Goal: Navigation & Orientation: Find specific page/section

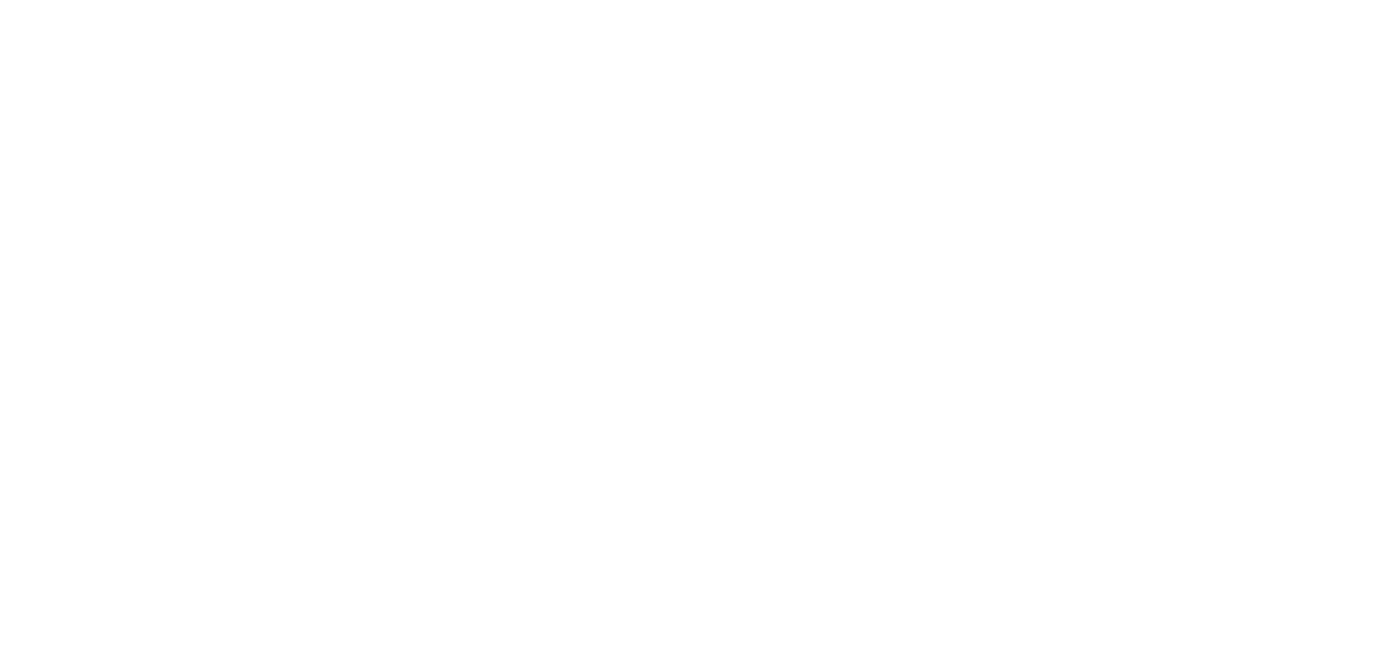
select select "*"
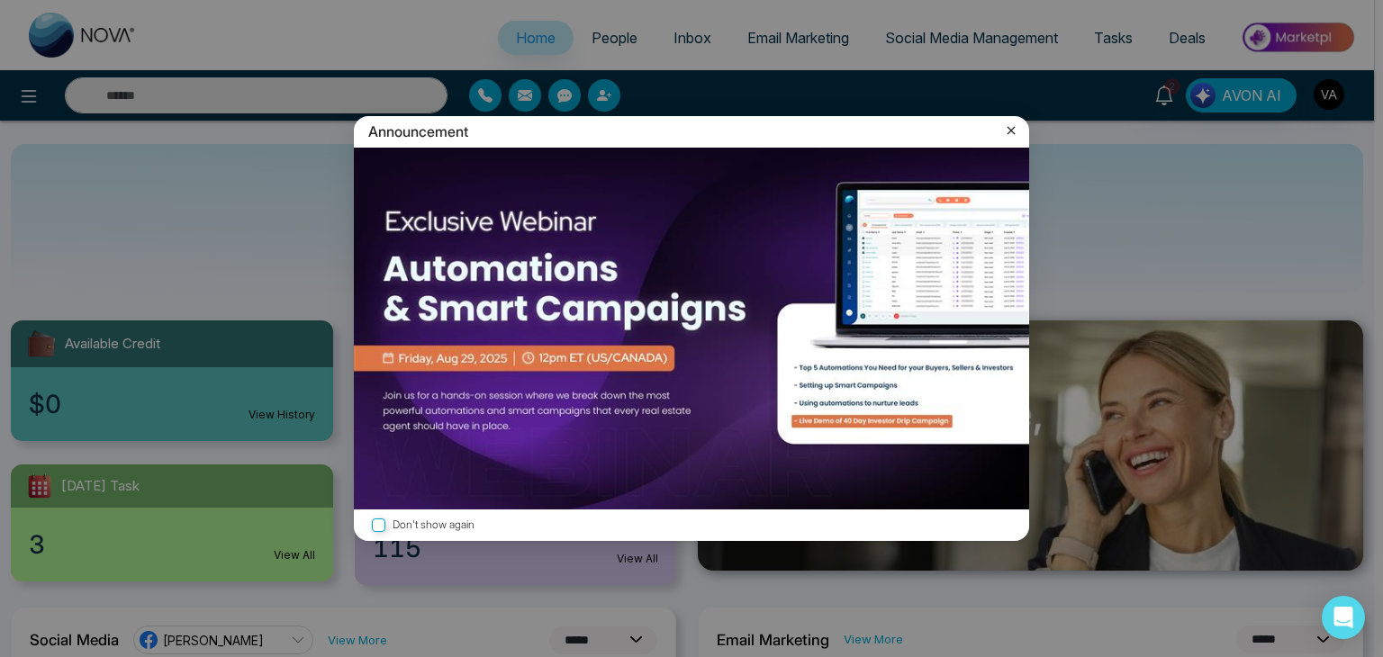
click at [1015, 131] on icon at bounding box center [1011, 131] width 18 height 18
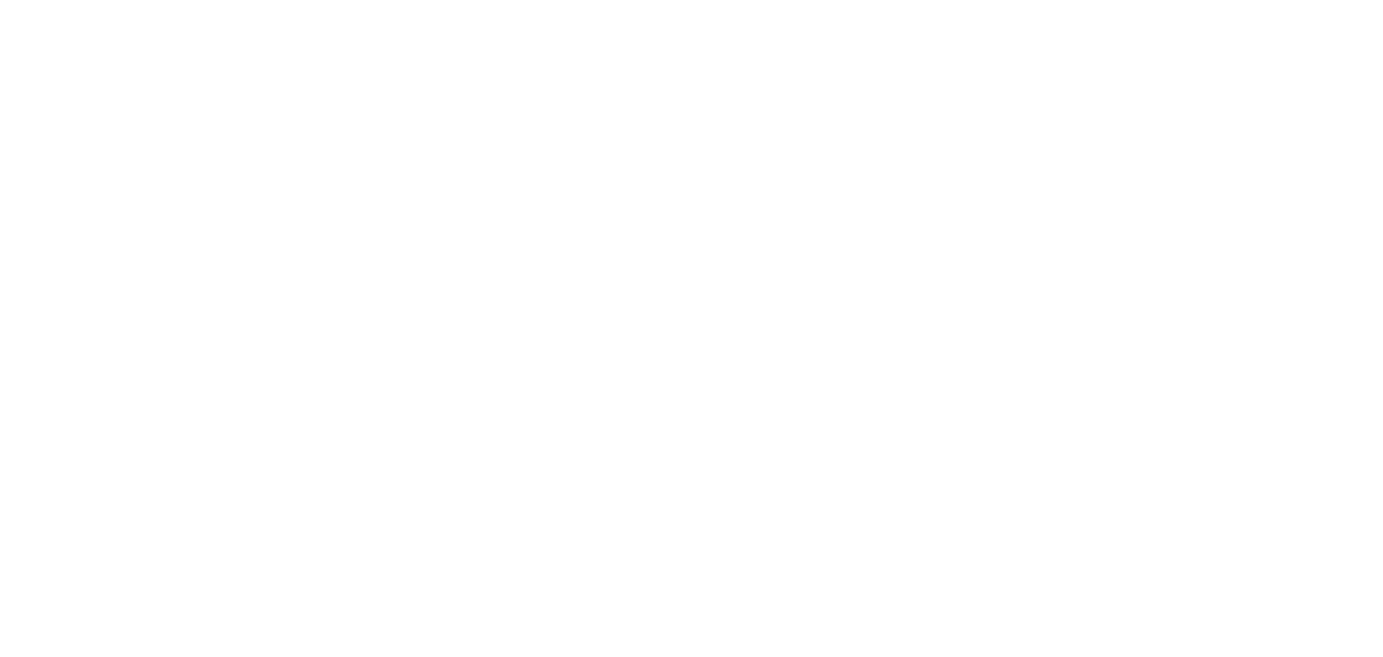
select select "*"
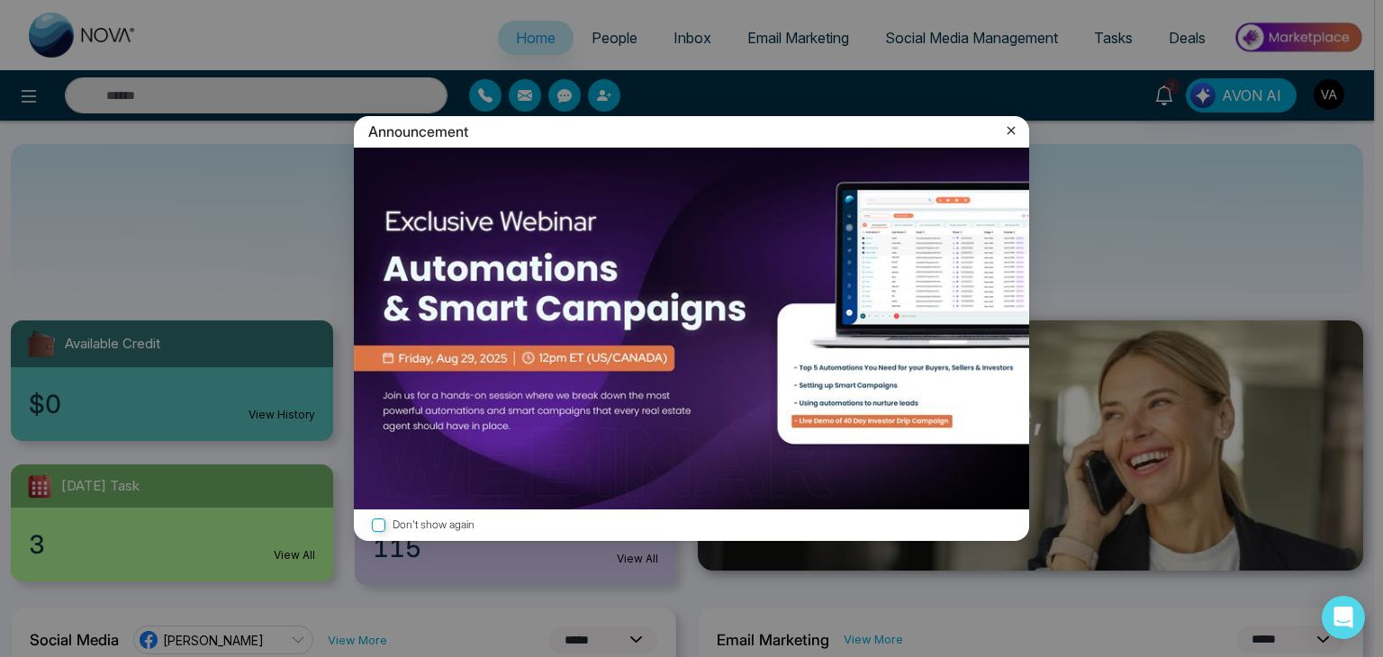
click at [1008, 133] on icon at bounding box center [1011, 131] width 8 height 8
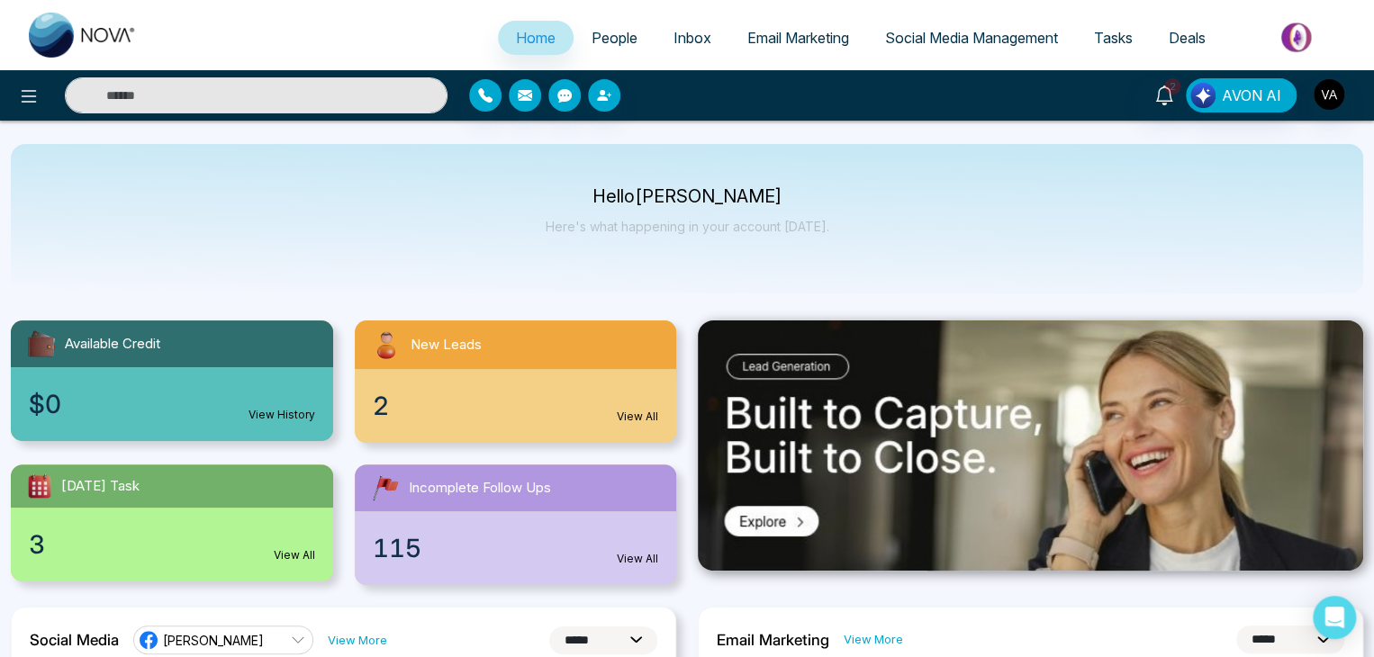
click at [611, 44] on span "People" at bounding box center [614, 38] width 46 height 18
